Goal: Information Seeking & Learning: Learn about a topic

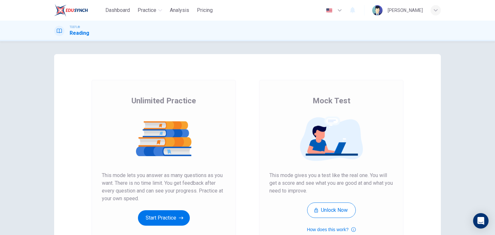
scroll to position [64, 0]
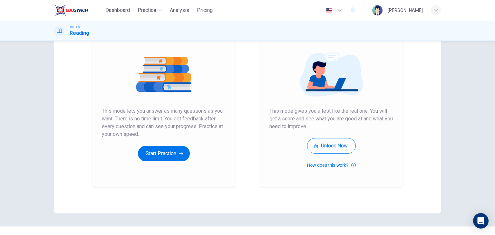
click at [157, 151] on button "Start Practice" at bounding box center [164, 153] width 52 height 15
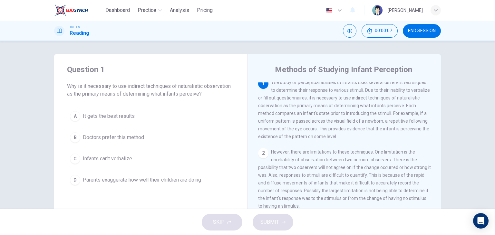
scroll to position [0, 0]
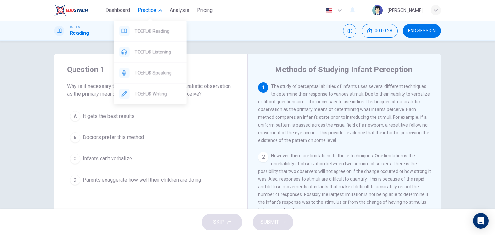
drag, startPoint x: 151, startPoint y: 51, endPoint x: 271, endPoint y: 50, distance: 120.8
click at [151, 51] on span "TOEFL® Listening" at bounding box center [158, 52] width 47 height 8
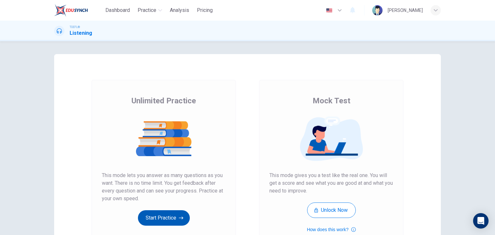
click at [162, 217] on button "Start Practice" at bounding box center [164, 217] width 52 height 15
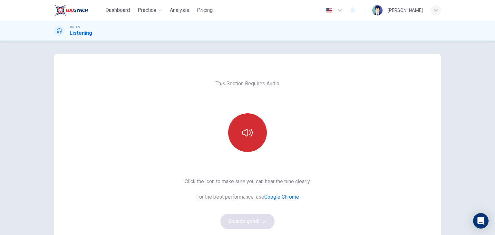
click at [246, 128] on icon "button" at bounding box center [247, 133] width 10 height 10
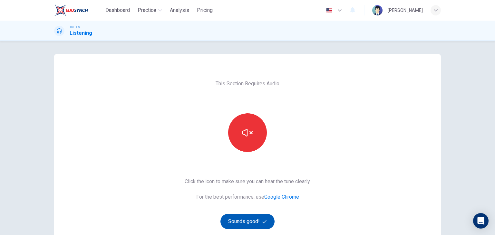
click at [250, 222] on button "Sounds good!" at bounding box center [247, 221] width 54 height 15
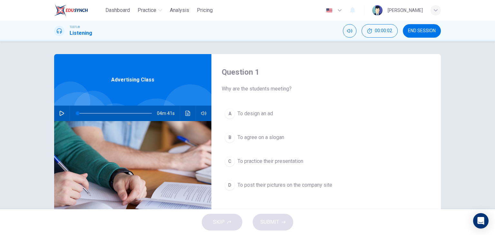
click at [62, 112] on icon "button" at bounding box center [61, 113] width 5 height 5
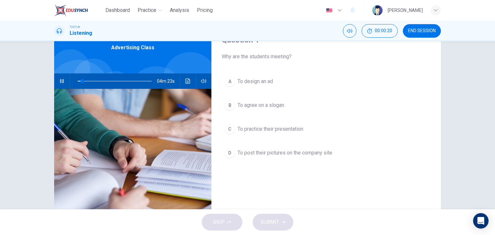
click at [244, 80] on span "To design an ad" at bounding box center [254, 82] width 35 height 8
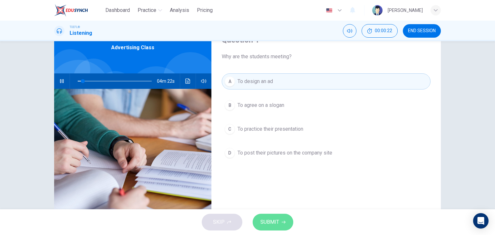
click at [264, 221] on span "SUBMIT" at bounding box center [269, 222] width 19 height 9
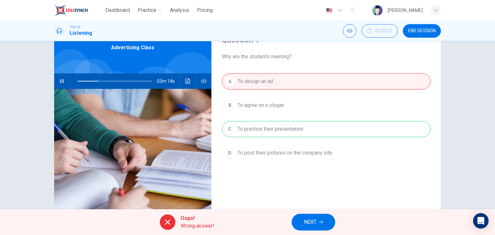
click at [249, 154] on div "A To design an ad B To agree on a slogan C To practice their presentation D To …" at bounding box center [326, 123] width 209 height 100
click at [262, 130] on div "A To design an ad B To agree on a slogan C To practice their presentation D To …" at bounding box center [326, 123] width 209 height 100
drag, startPoint x: 101, startPoint y: 79, endPoint x: 44, endPoint y: 79, distance: 57.0
click at [44, 79] on div "Question 1 Why are the students meeting? A To design an ad B To agree on a slog…" at bounding box center [247, 134] width 407 height 224
type input "1"
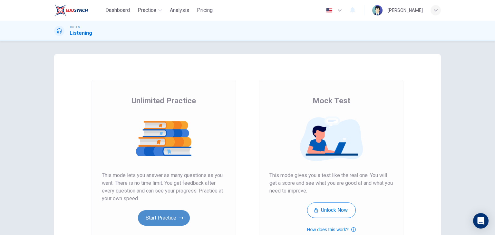
click at [164, 220] on button "Start Practice" at bounding box center [164, 217] width 52 height 15
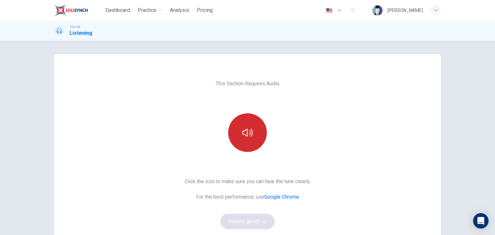
click at [243, 130] on icon "button" at bounding box center [247, 133] width 10 height 8
click at [246, 222] on button "Sounds good!" at bounding box center [247, 221] width 54 height 15
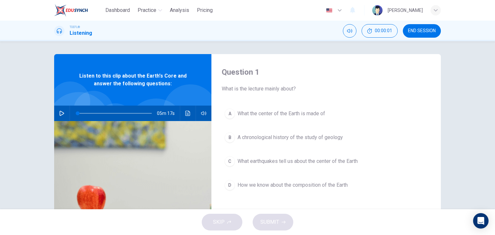
click at [60, 112] on icon "button" at bounding box center [61, 113] width 5 height 5
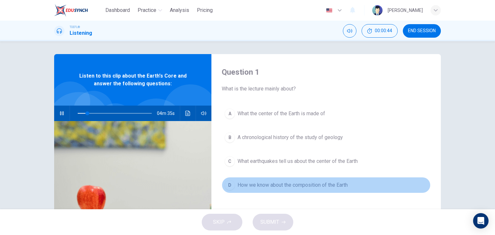
click at [295, 185] on span "How we know about the composition of the Earth" at bounding box center [292, 185] width 110 height 8
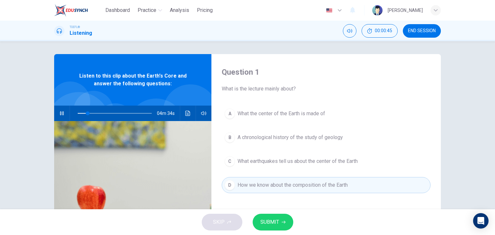
click at [265, 221] on span "SUBMIT" at bounding box center [269, 222] width 19 height 9
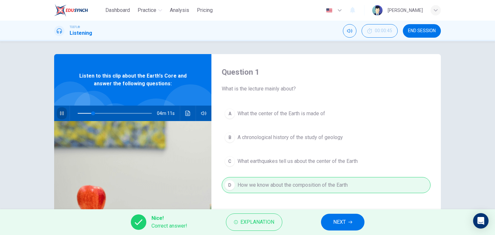
click at [61, 113] on icon "button" at bounding box center [62, 113] width 4 height 4
type input "21"
